Goal: Task Accomplishment & Management: Manage account settings

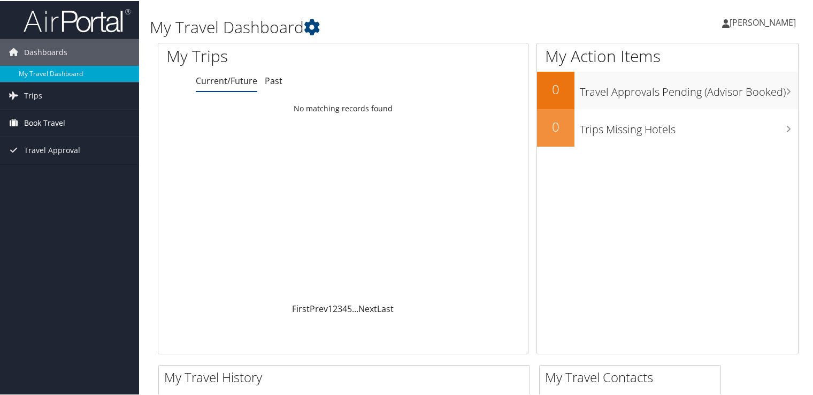
click at [35, 125] on span "Book Travel" at bounding box center [44, 122] width 41 height 27
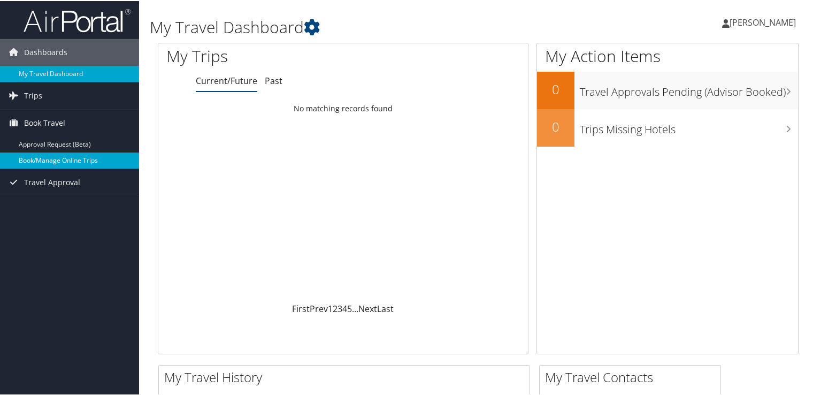
click at [55, 158] on link "Book/Manage Online Trips" at bounding box center [69, 159] width 139 height 16
click at [770, 23] on span "[PERSON_NAME]" at bounding box center [763, 22] width 66 height 12
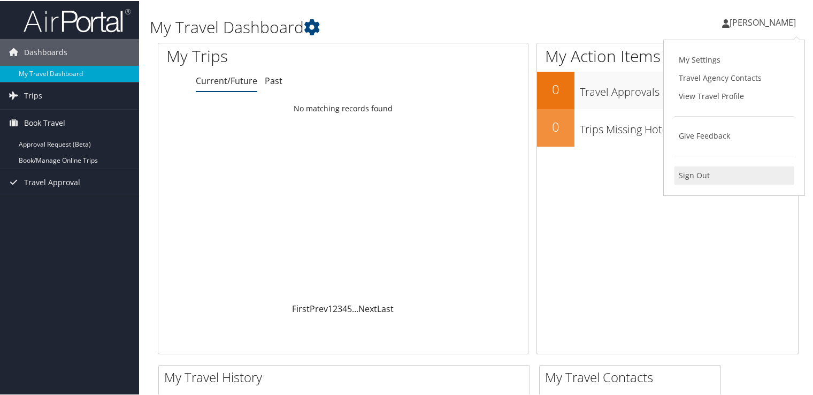
click at [697, 174] on link "Sign Out" at bounding box center [734, 174] width 119 height 18
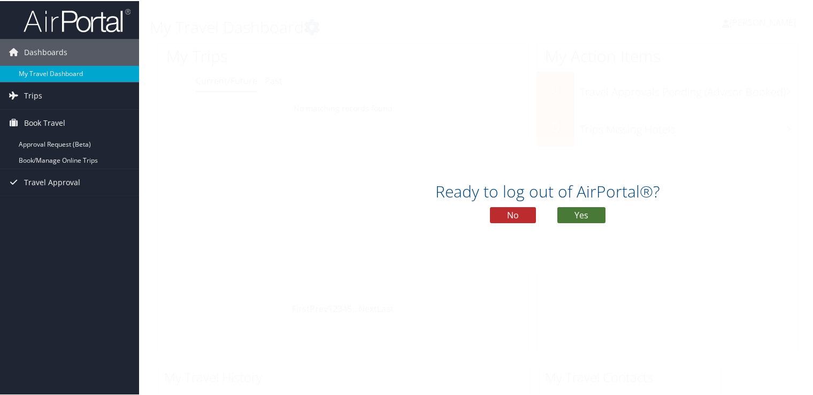
click at [568, 217] on button "Yes" at bounding box center [582, 214] width 48 height 16
